Goal: Task Accomplishment & Management: Use online tool/utility

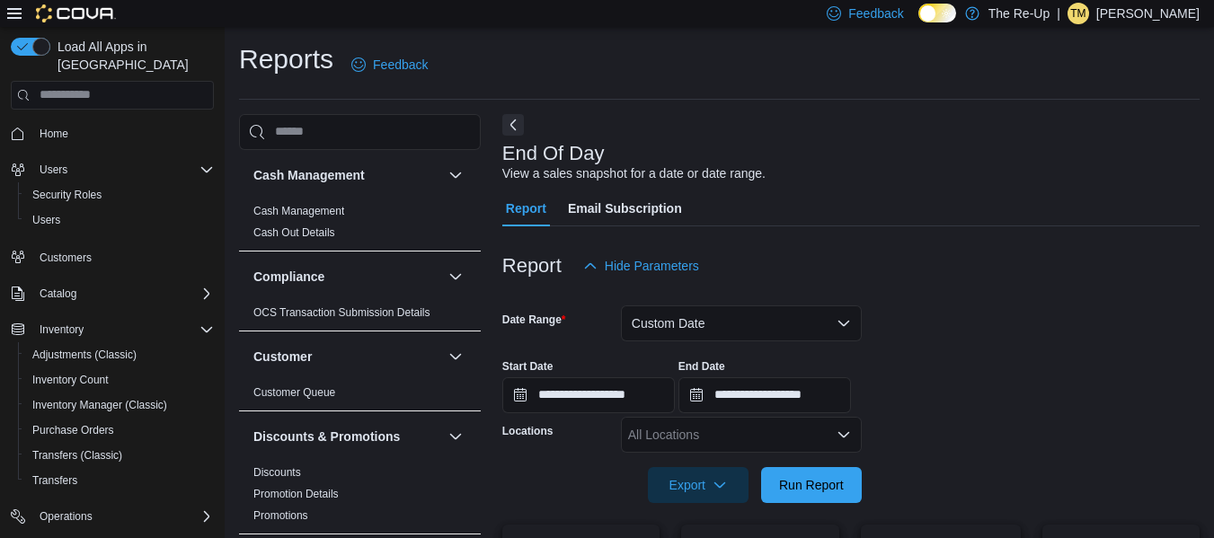
scroll to position [80, 0]
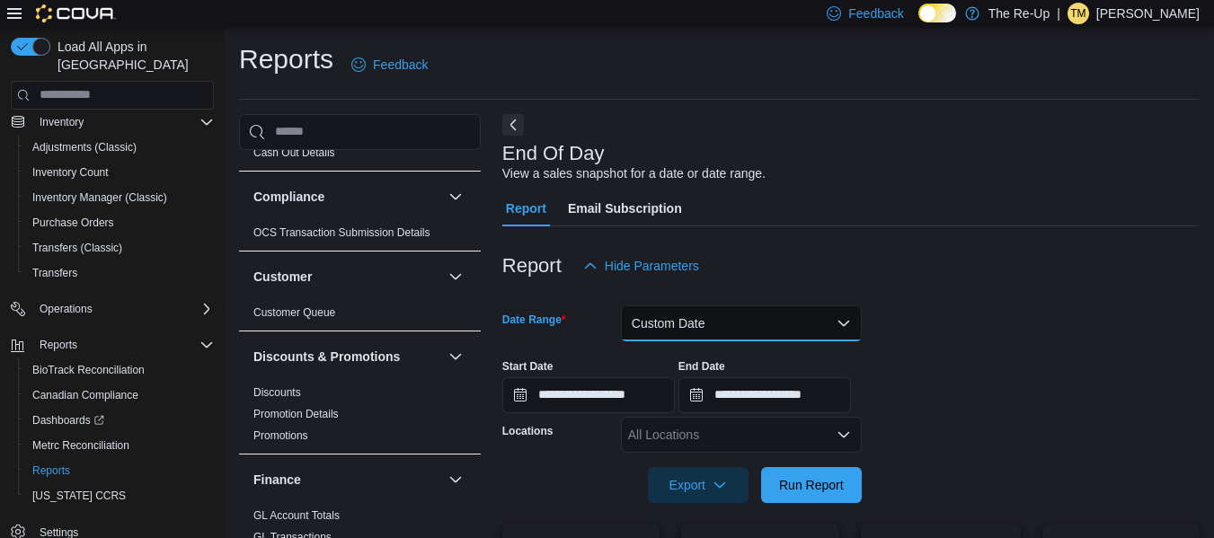
click at [720, 326] on button "Custom Date" at bounding box center [741, 324] width 241 height 36
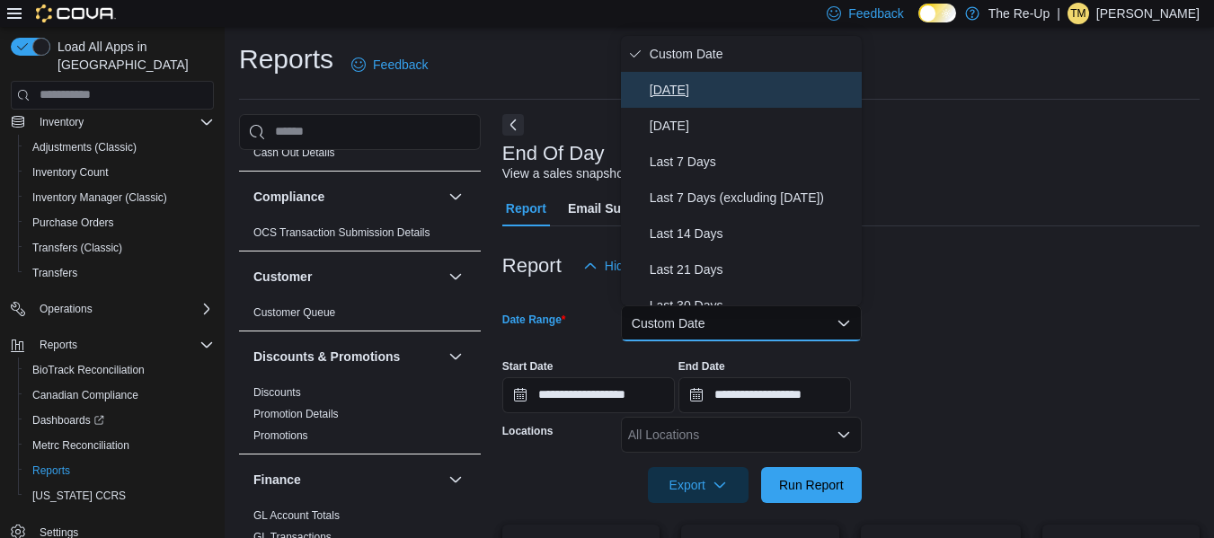
click at [691, 87] on span "[DATE]" at bounding box center [752, 90] width 205 height 22
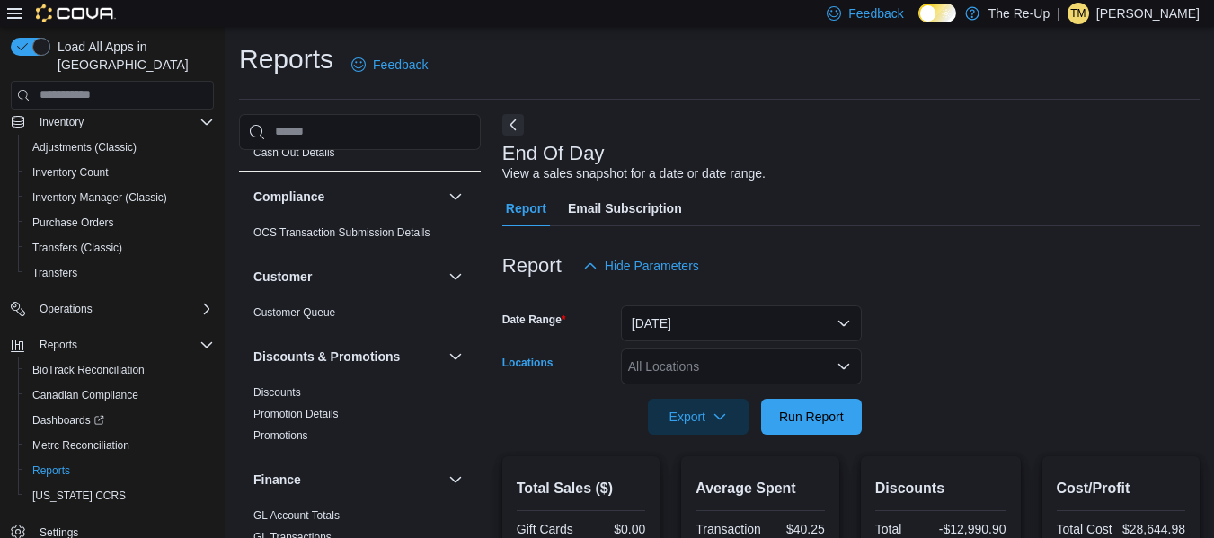
click at [668, 370] on div "All Locations" at bounding box center [741, 367] width 241 height 36
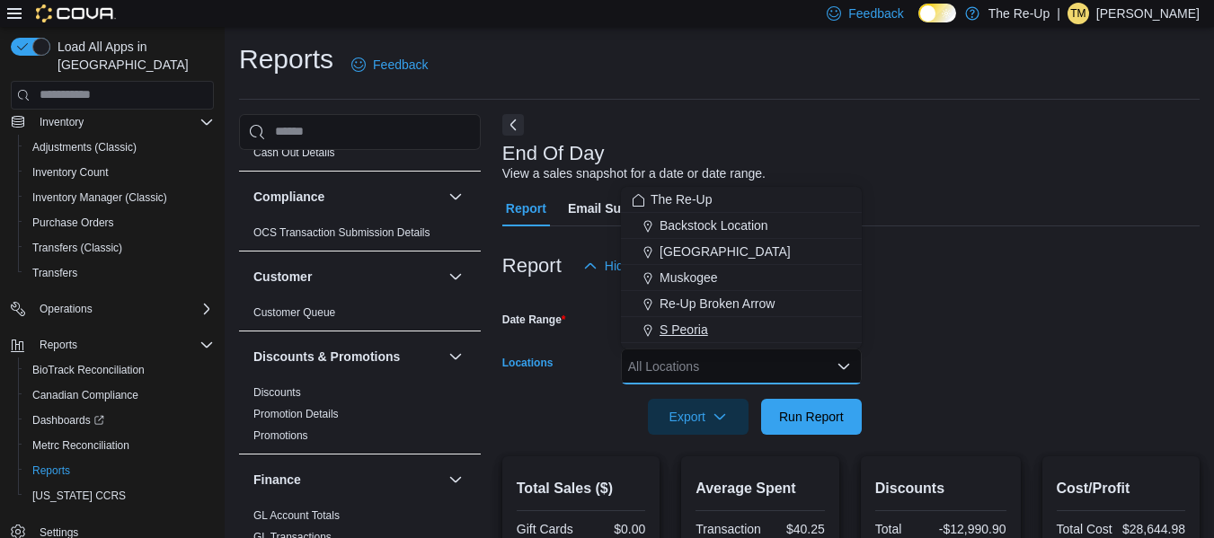
click at [662, 329] on span "S Peoria" at bounding box center [684, 330] width 49 height 18
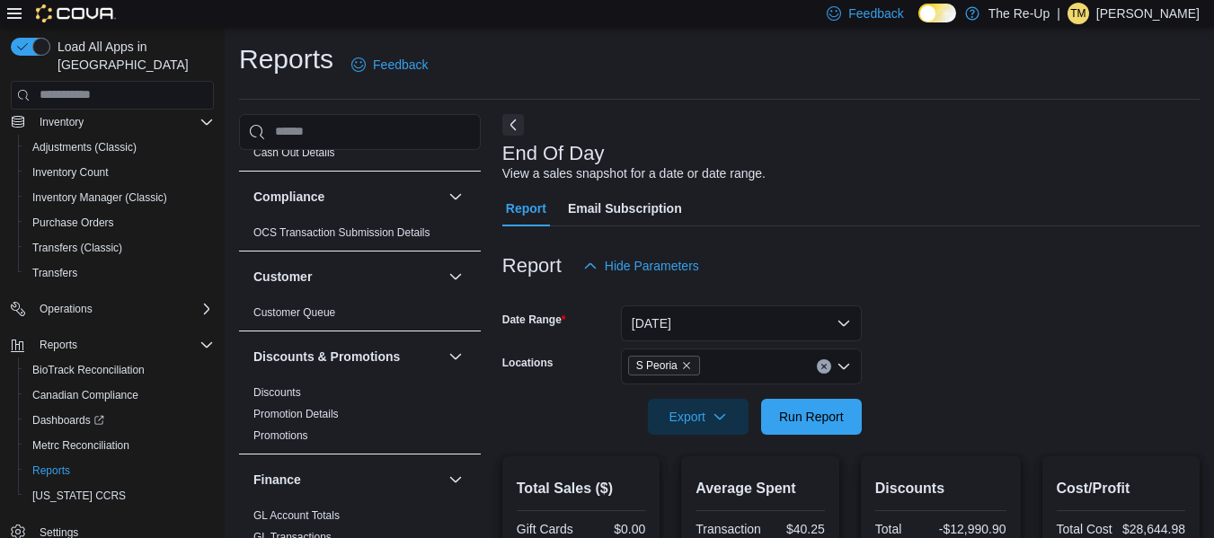
click at [952, 313] on form "Date Range [DATE] Locations S Peoria Export Run Report" at bounding box center [850, 359] width 697 height 151
click at [799, 418] on span "Run Report" at bounding box center [811, 416] width 65 height 18
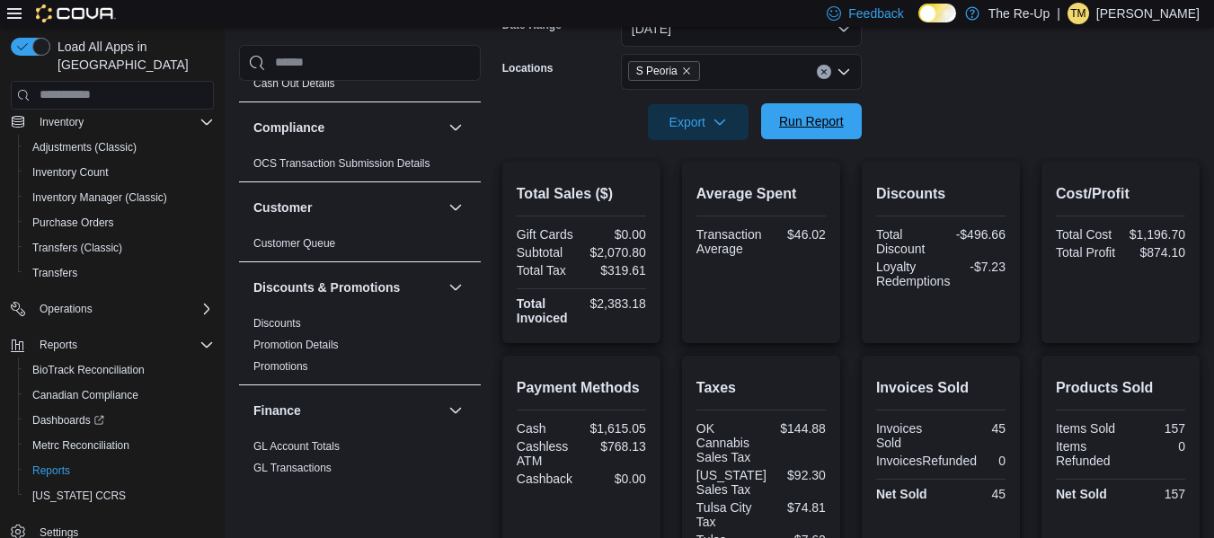
scroll to position [277, 0]
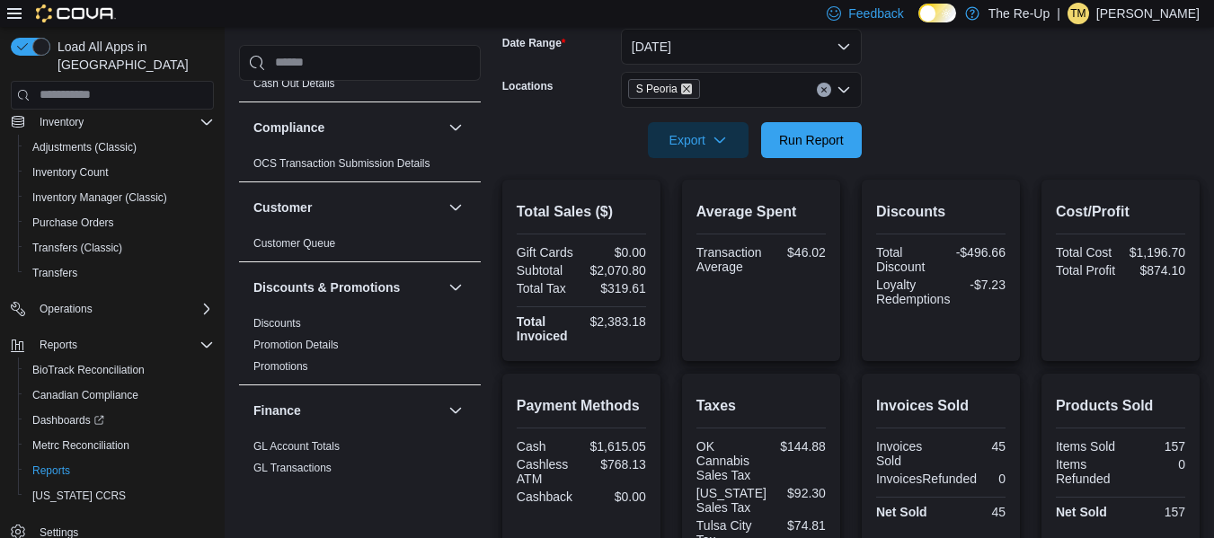
click at [681, 87] on icon "Remove S Peoria from selection in this group" at bounding box center [686, 89] width 11 height 11
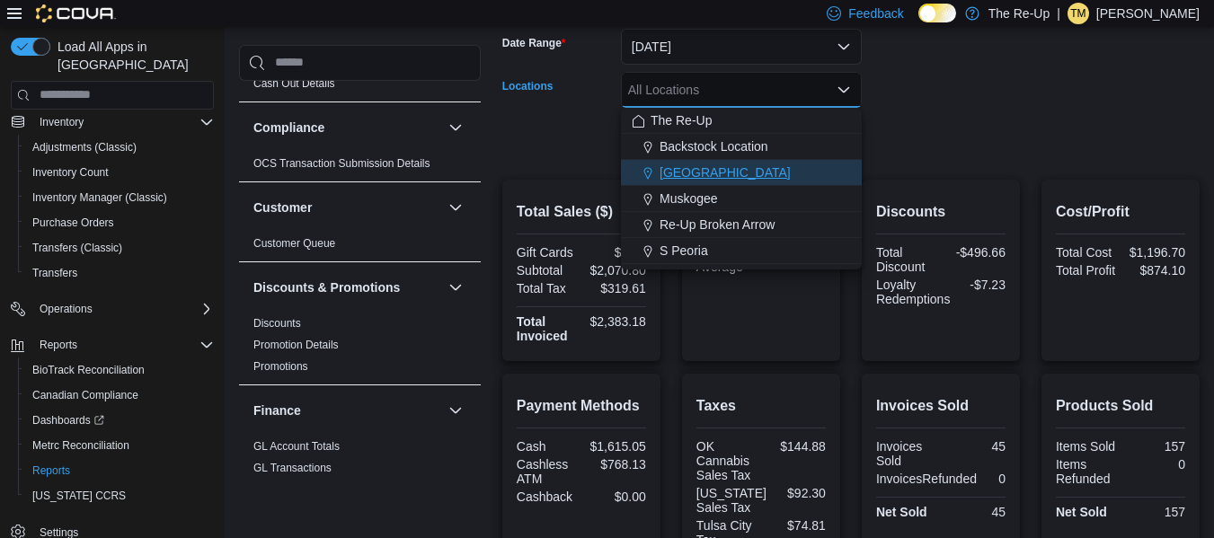
click at [724, 168] on span "[GEOGRAPHIC_DATA]" at bounding box center [725, 173] width 131 height 18
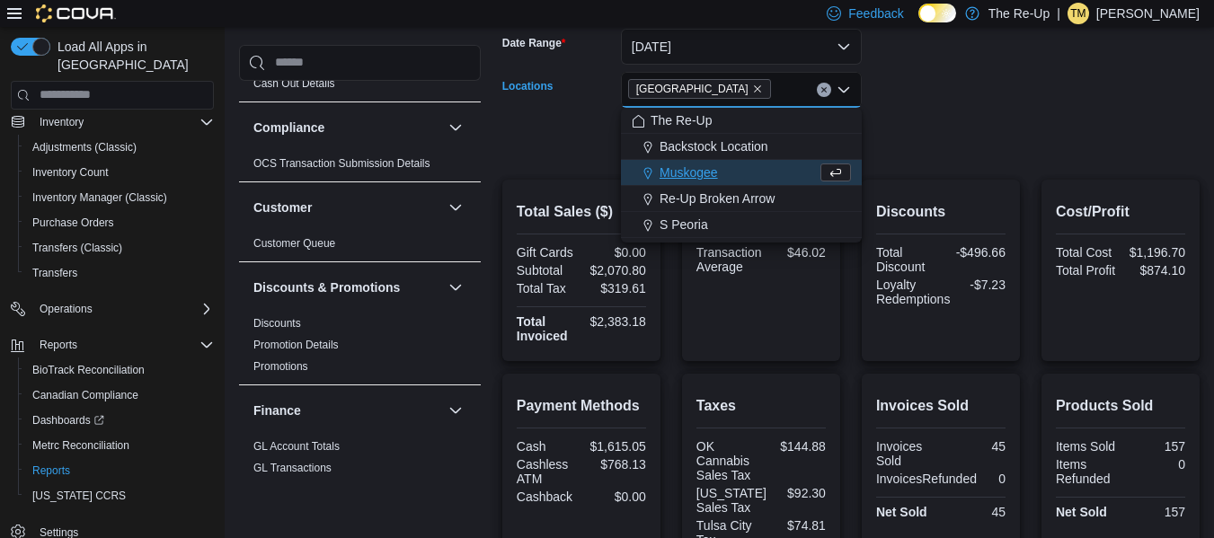
click at [919, 114] on div at bounding box center [850, 115] width 697 height 14
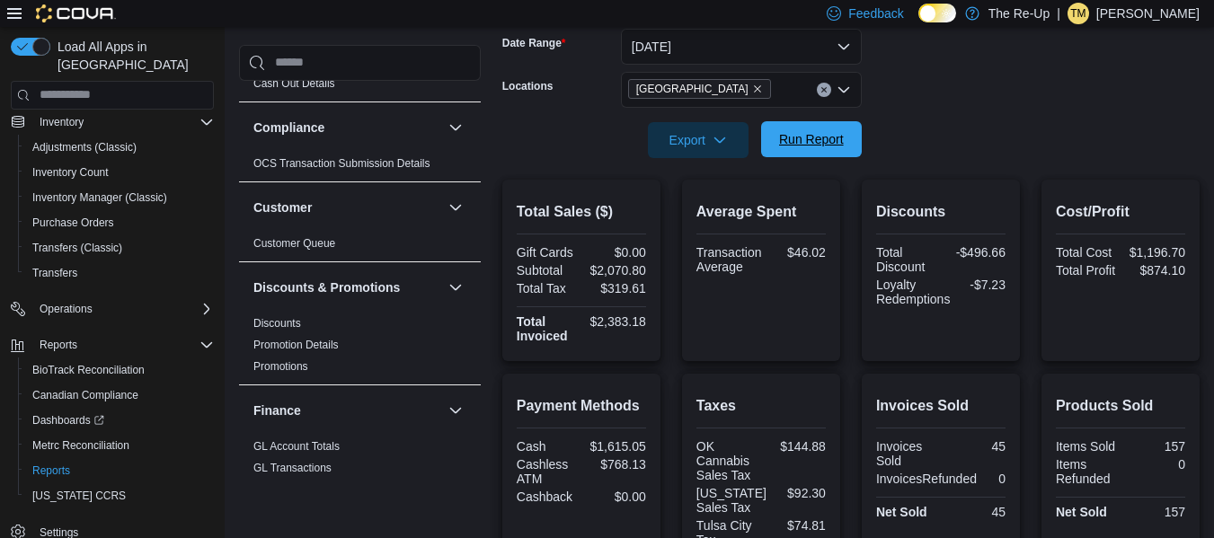
click at [796, 135] on span "Run Report" at bounding box center [811, 139] width 65 height 18
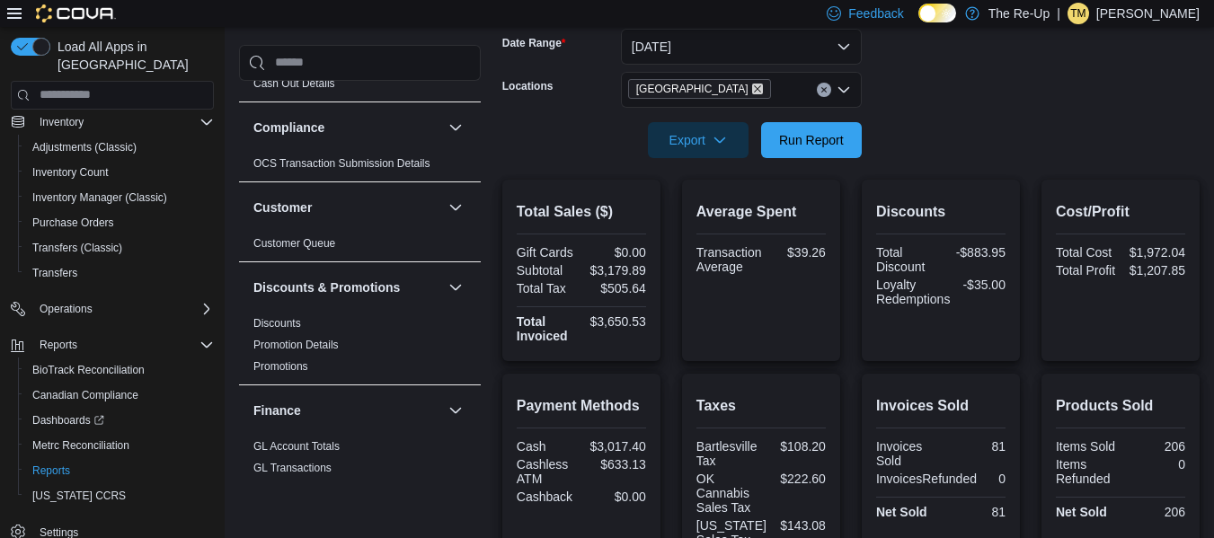
click at [752, 87] on icon "Remove Bartlesville from selection in this group" at bounding box center [757, 89] width 11 height 11
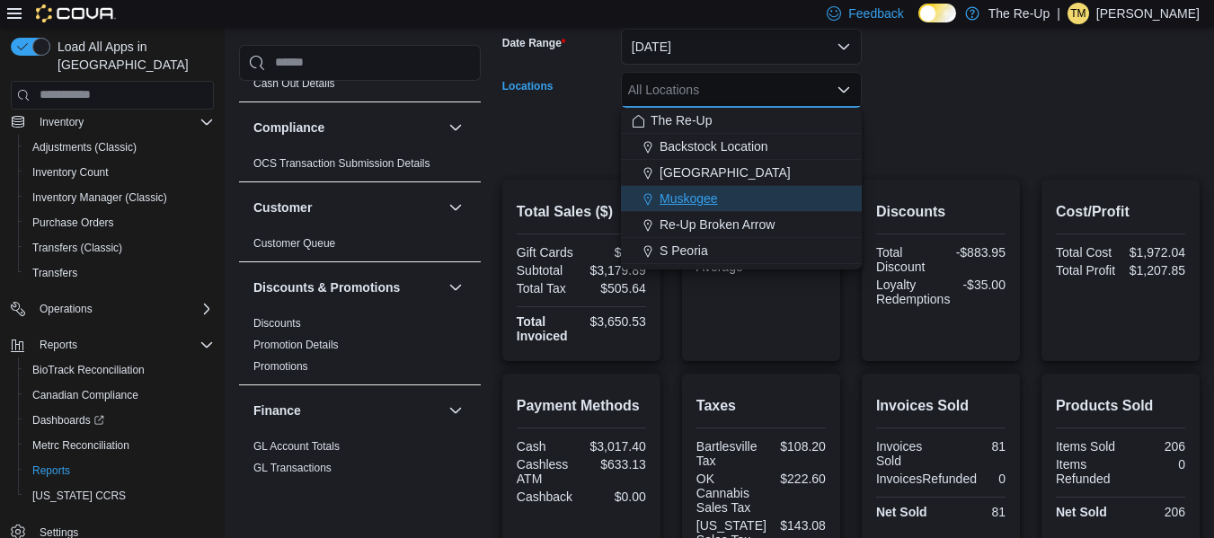
click at [715, 196] on span "Muskogee" at bounding box center [689, 199] width 58 height 18
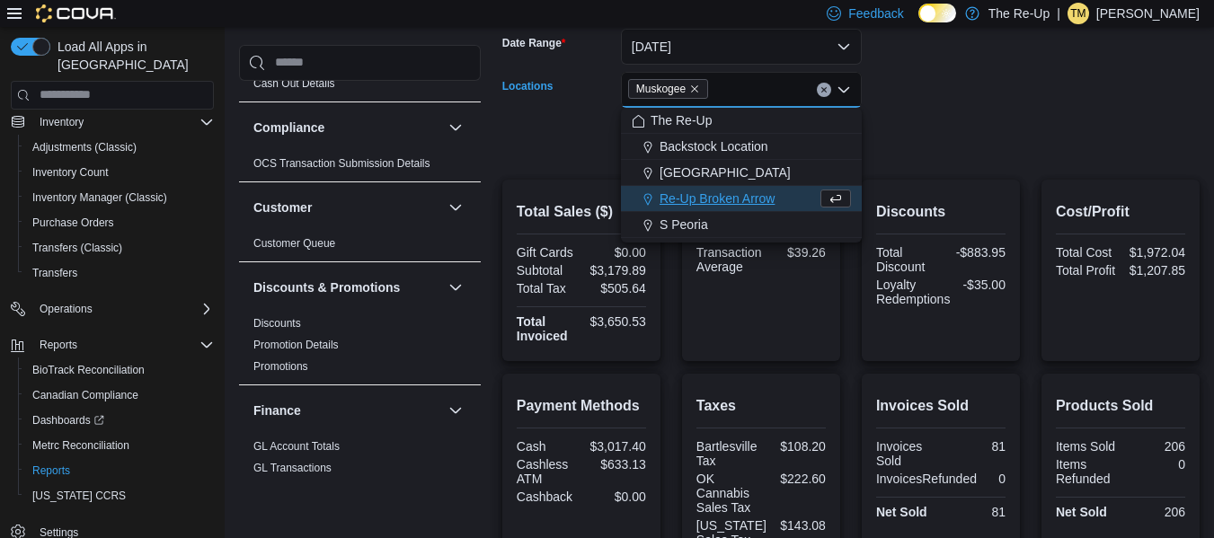
click at [940, 102] on form "Date Range [DATE] Locations [GEOGRAPHIC_DATA] Combo box. Selected. [GEOGRAPHIC_…" at bounding box center [850, 82] width 697 height 151
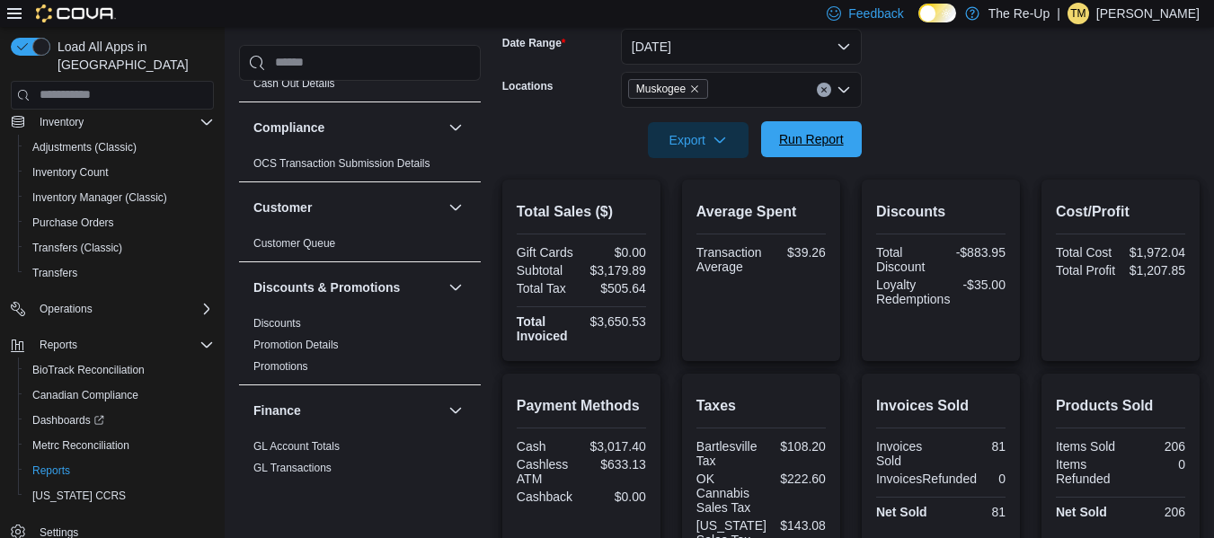
click at [826, 131] on span "Run Report" at bounding box center [811, 139] width 65 height 18
click at [691, 89] on icon "Remove Muskogee from selection in this group" at bounding box center [694, 89] width 11 height 11
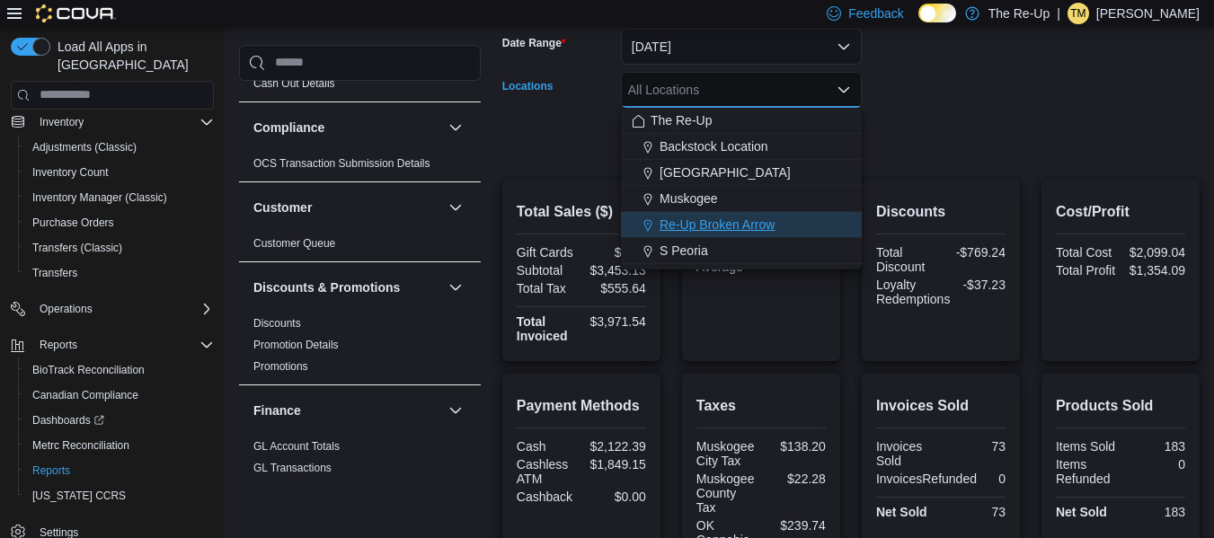
click at [743, 224] on span "Re-Up Broken Arrow" at bounding box center [717, 225] width 115 height 18
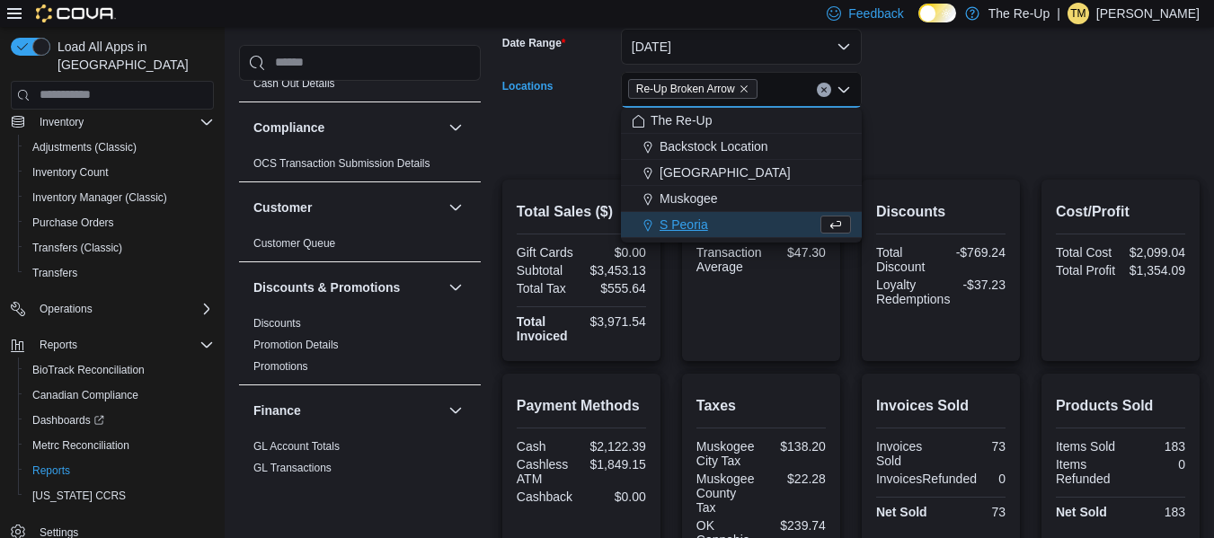
click at [952, 90] on form "Date Range [DATE] Locations Re-Up Broken Arrow Combo box. Selected. Re-Up Broke…" at bounding box center [850, 82] width 697 height 151
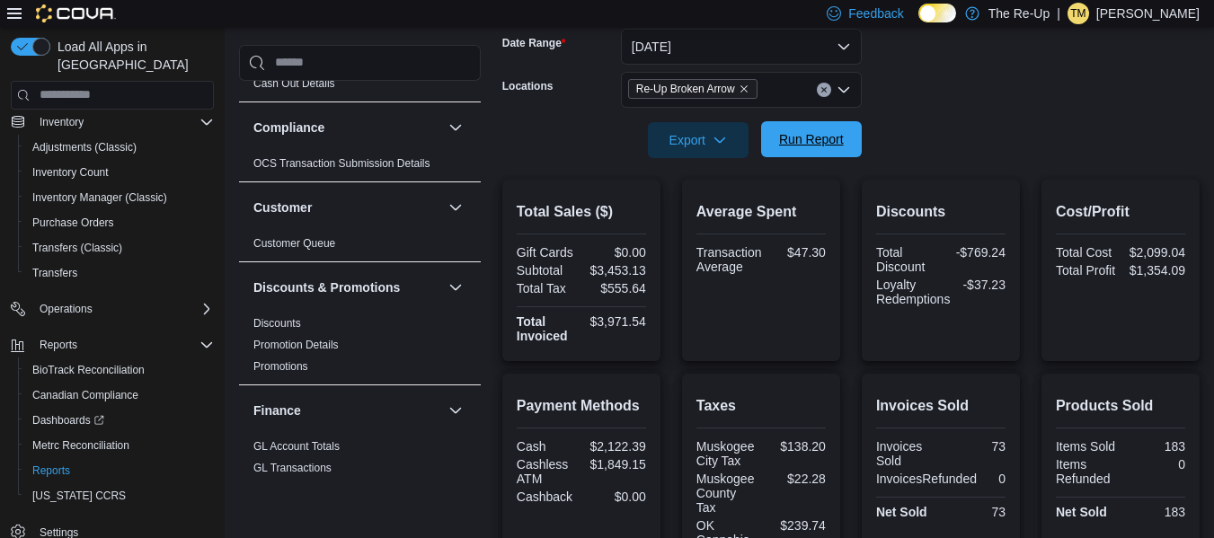
click at [803, 146] on span "Run Report" at bounding box center [811, 139] width 65 height 18
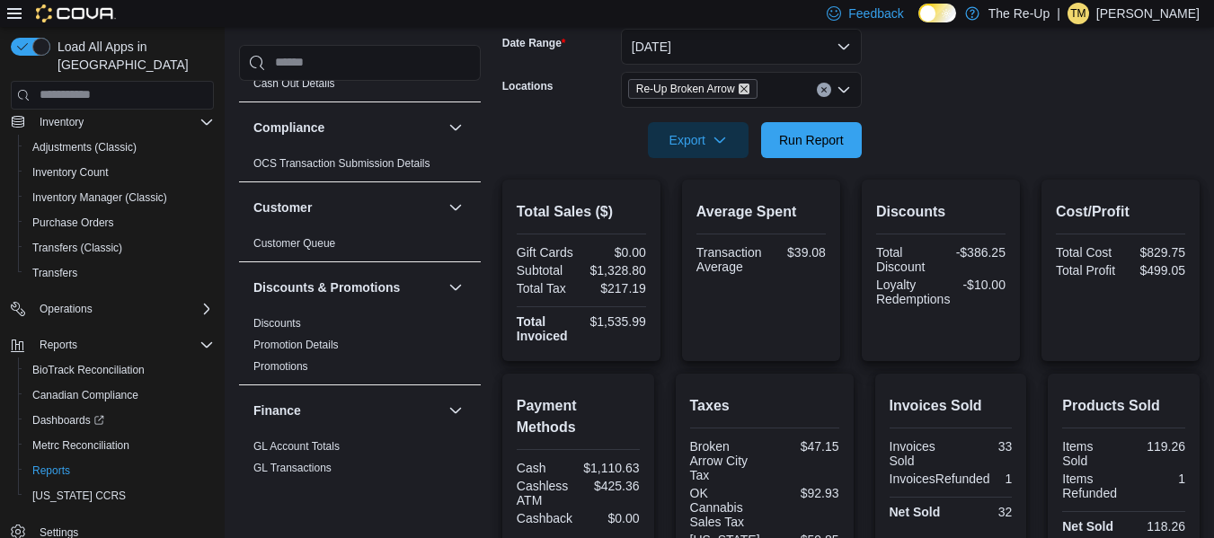
click at [745, 89] on icon "Remove Re-Up Broken Arrow from selection in this group" at bounding box center [744, 89] width 11 height 11
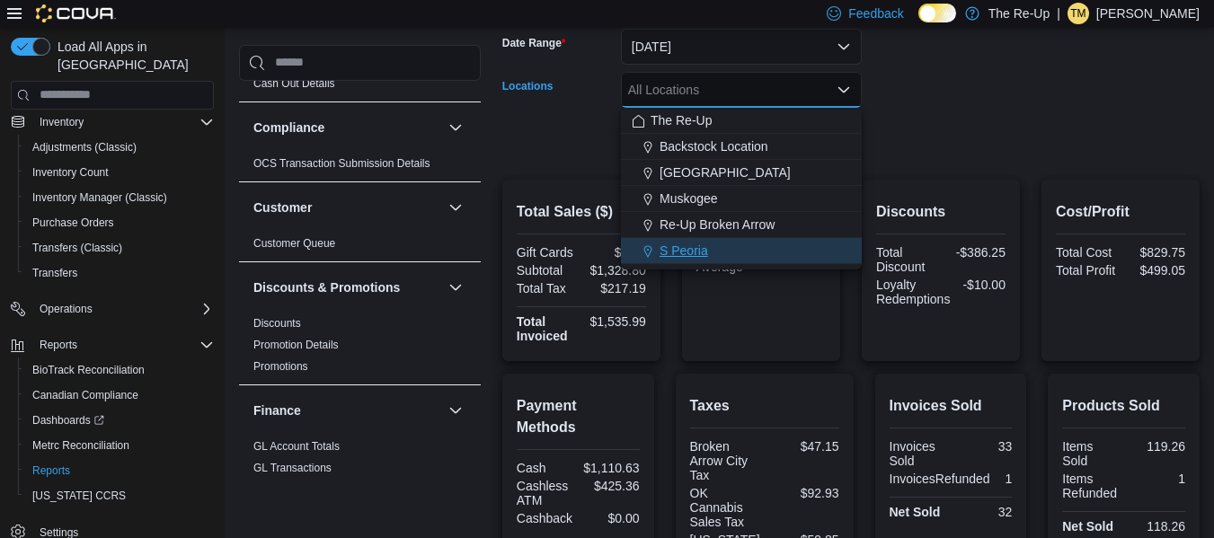
click at [706, 253] on span "S Peoria" at bounding box center [684, 251] width 49 height 18
click at [943, 109] on div at bounding box center [850, 115] width 697 height 14
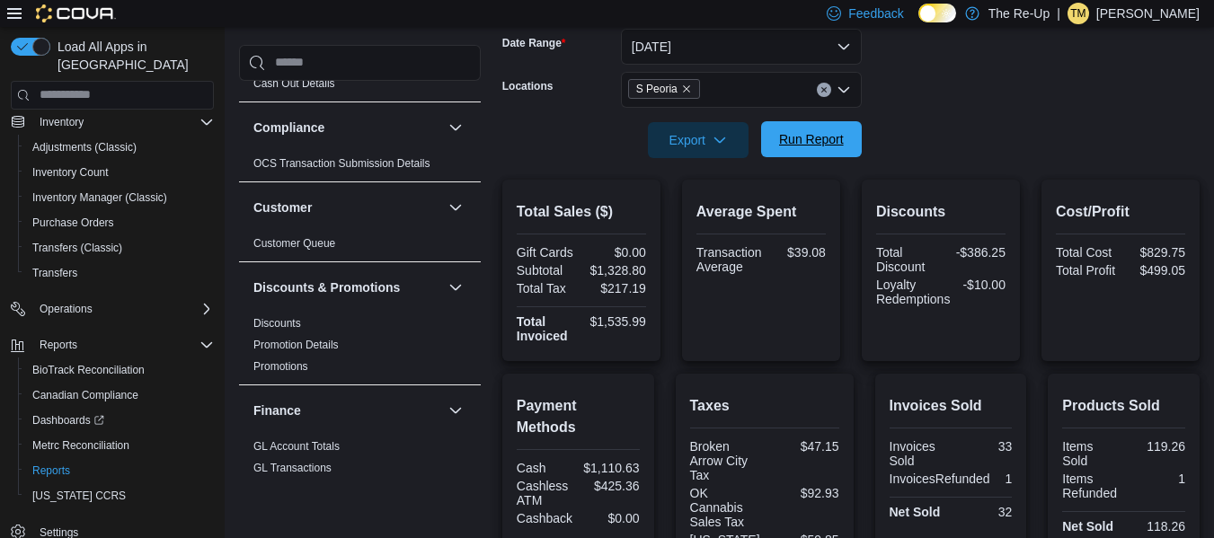
click at [821, 142] on span "Run Report" at bounding box center [811, 139] width 65 height 18
